Goal: Transaction & Acquisition: Book appointment/travel/reservation

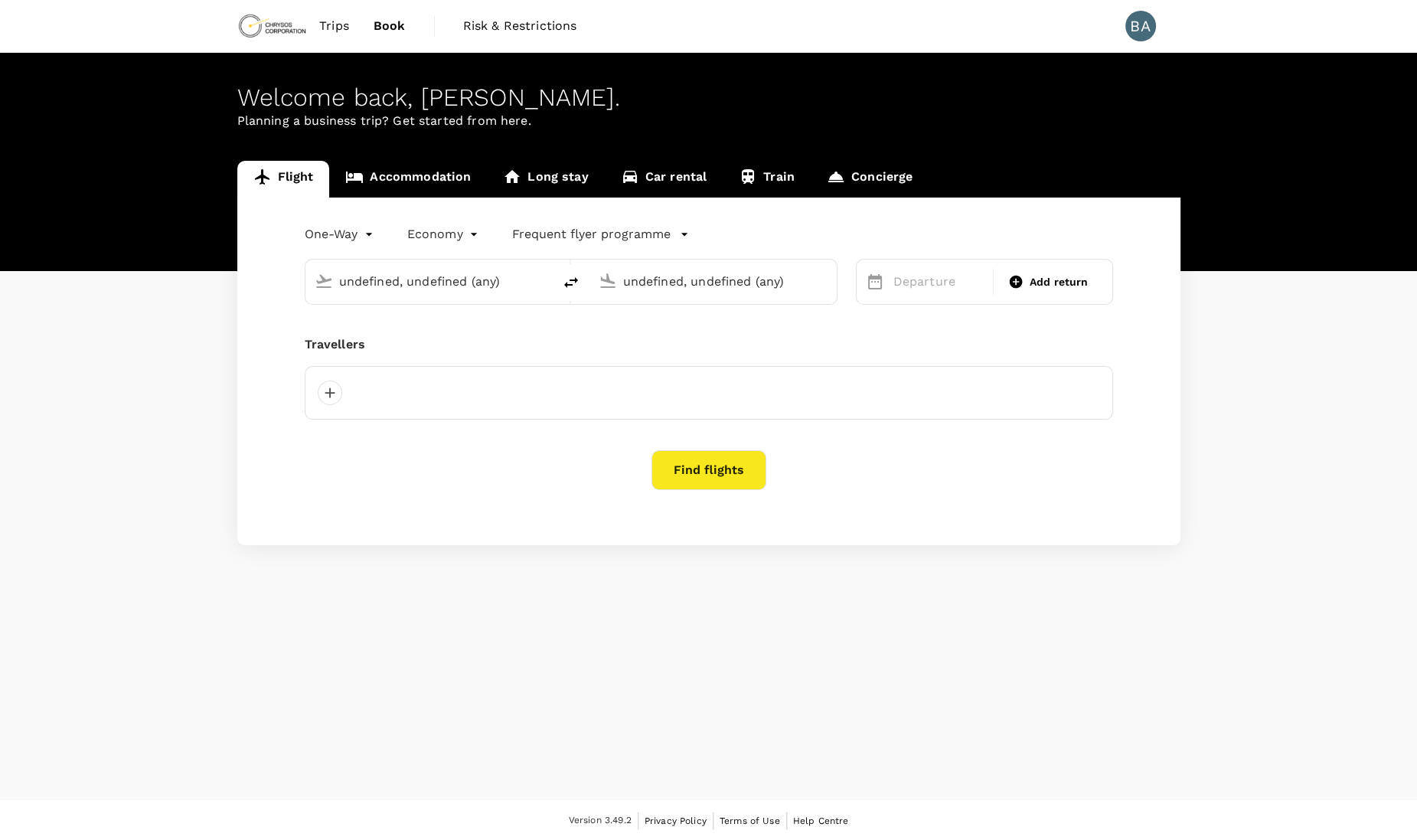
type input "[GEOGRAPHIC_DATA] (KMS)"
type input "Kotoka Intl (ACC)"
click at [339, 18] on span "Trips" at bounding box center [334, 26] width 30 height 18
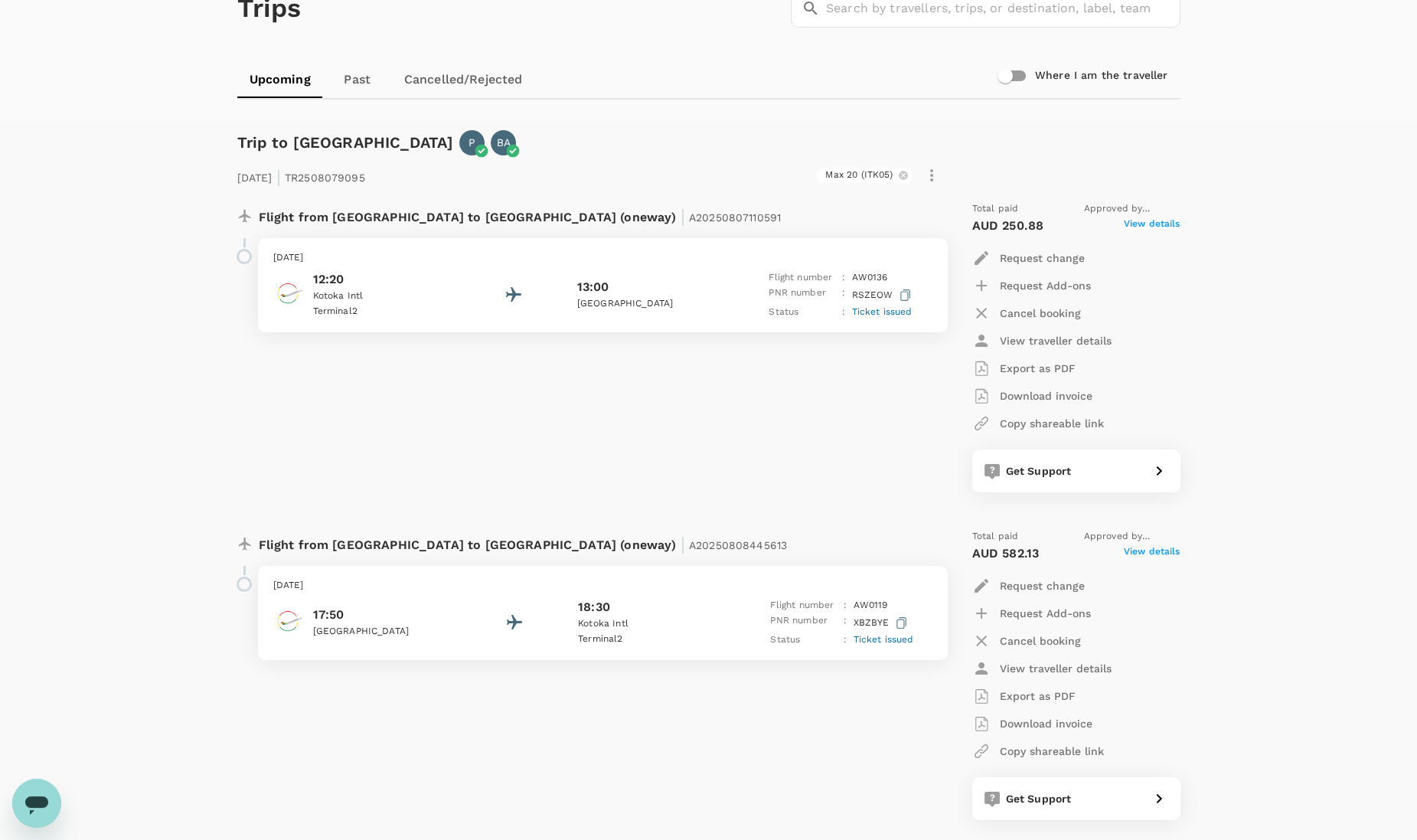
scroll to position [97, 0]
